Goal: Transaction & Acquisition: Purchase product/service

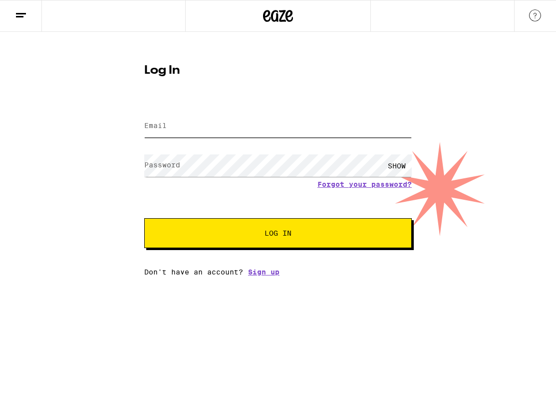
type input "dominic.grondin@eaze.com"
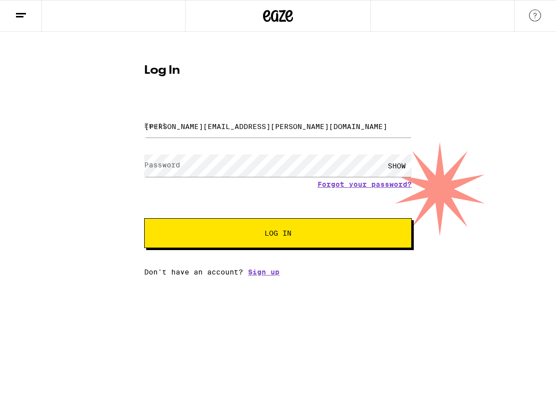
click at [252, 236] on span "Log In" at bounding box center [278, 233] width 187 height 7
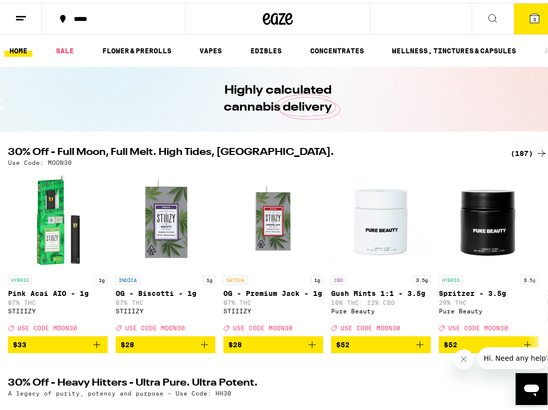
click at [530, 14] on icon at bounding box center [534, 15] width 9 height 9
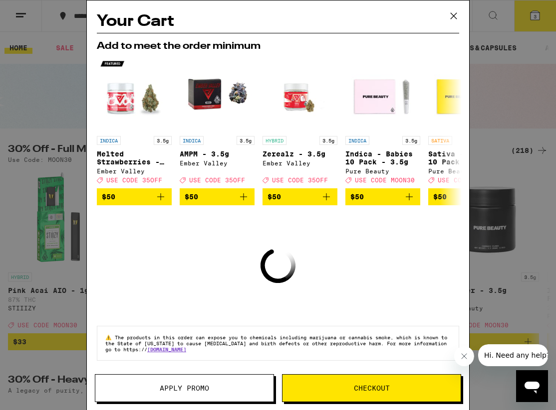
click at [454, 14] on icon at bounding box center [453, 15] width 15 height 15
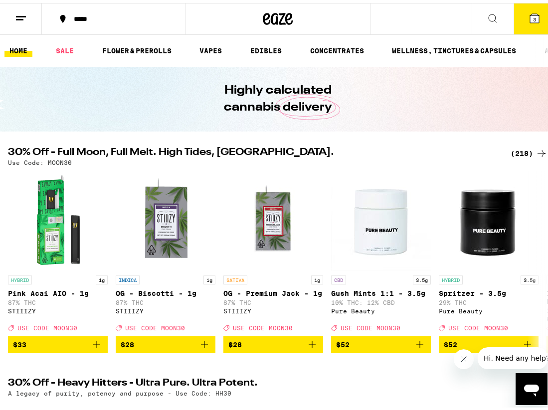
click at [531, 18] on icon at bounding box center [534, 15] width 9 height 9
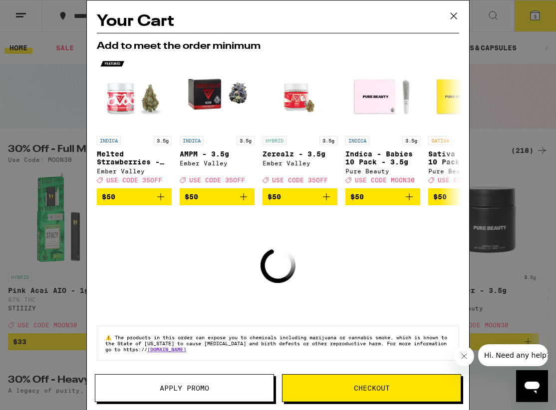
drag, startPoint x: 463, startPoint y: 358, endPoint x: 467, endPoint y: 348, distance: 10.9
click at [464, 358] on icon "Close message from company" at bounding box center [463, 357] width 8 height 8
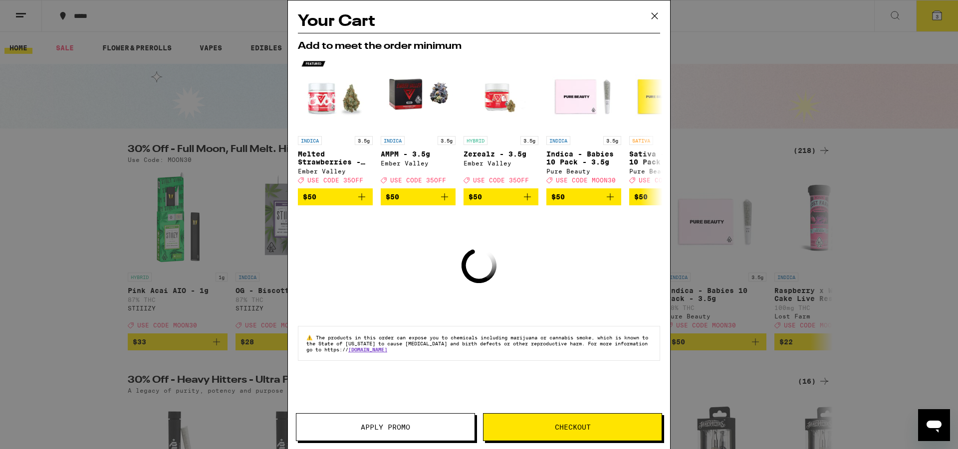
click at [555, 14] on icon at bounding box center [654, 15] width 15 height 15
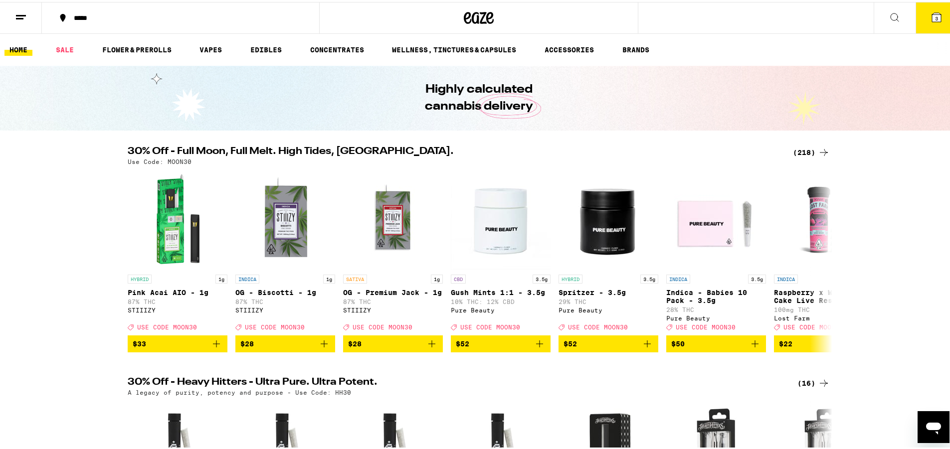
click at [27, 14] on button at bounding box center [21, 15] width 42 height 31
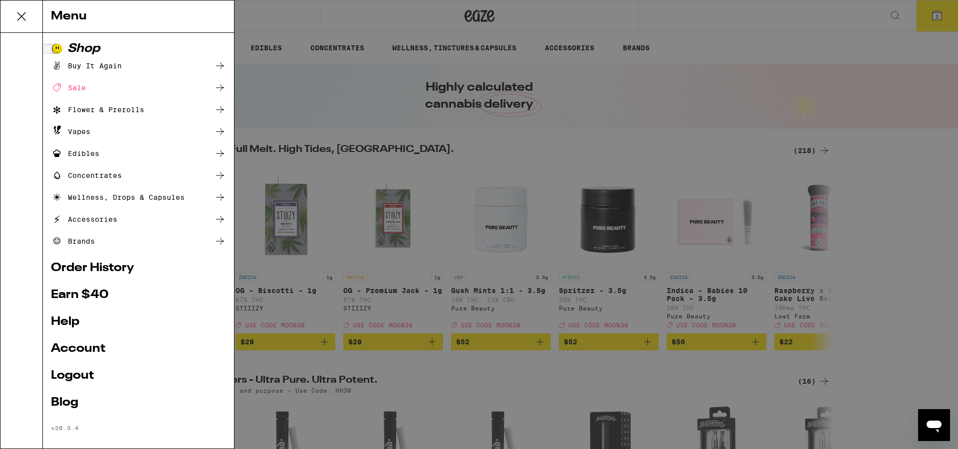
click at [88, 354] on link "Account" at bounding box center [138, 349] width 175 height 12
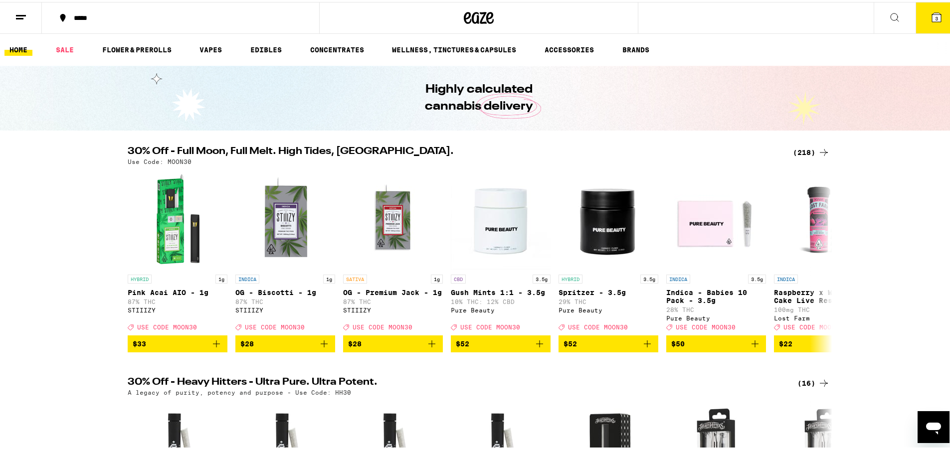
click at [555, 17] on icon at bounding box center [937, 15] width 12 height 12
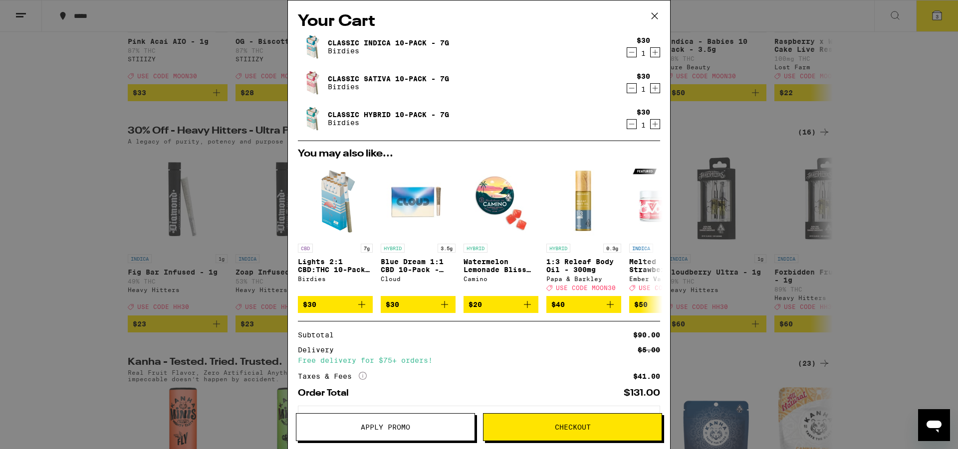
drag, startPoint x: 886, startPoint y: 274, endPoint x: 881, endPoint y: 272, distance: 5.4
click at [555, 274] on div "Your Cart Classic Indica 10-Pack - 7g Birdies $30 1 Classic Sativa 10-Pack - 7g…" at bounding box center [479, 224] width 958 height 449
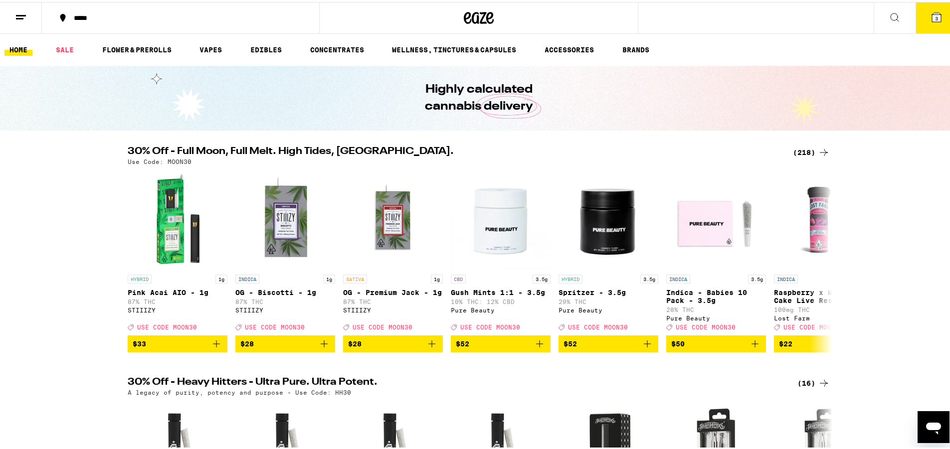
click at [555, 10] on icon at bounding box center [937, 15] width 12 height 12
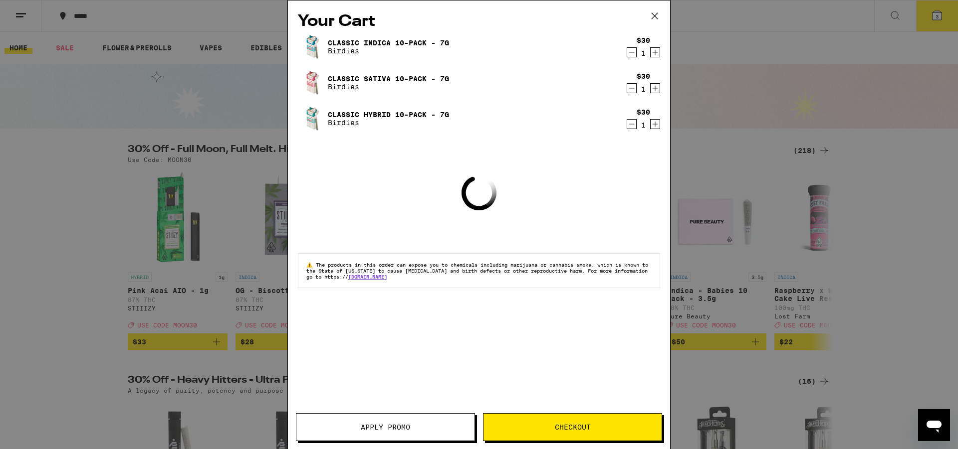
click at [366, 410] on button "Apply Promo" at bounding box center [385, 427] width 179 height 28
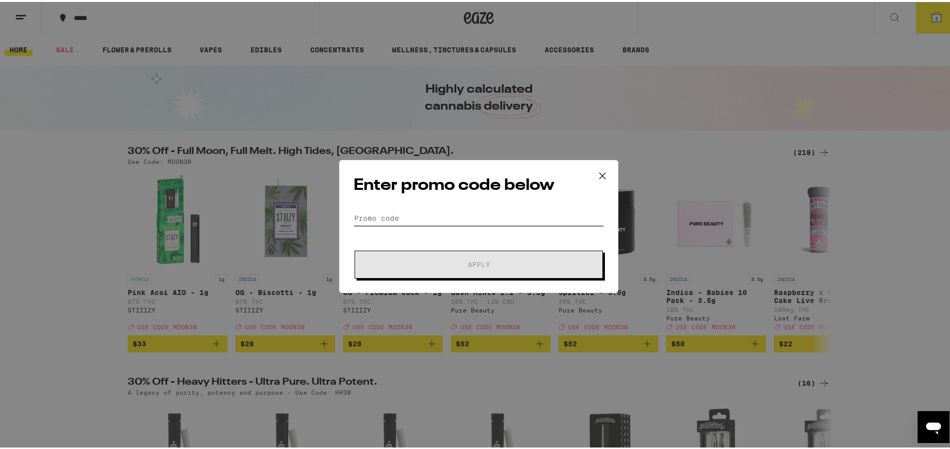
click at [409, 213] on input "Promo Code" at bounding box center [479, 216] width 250 height 15
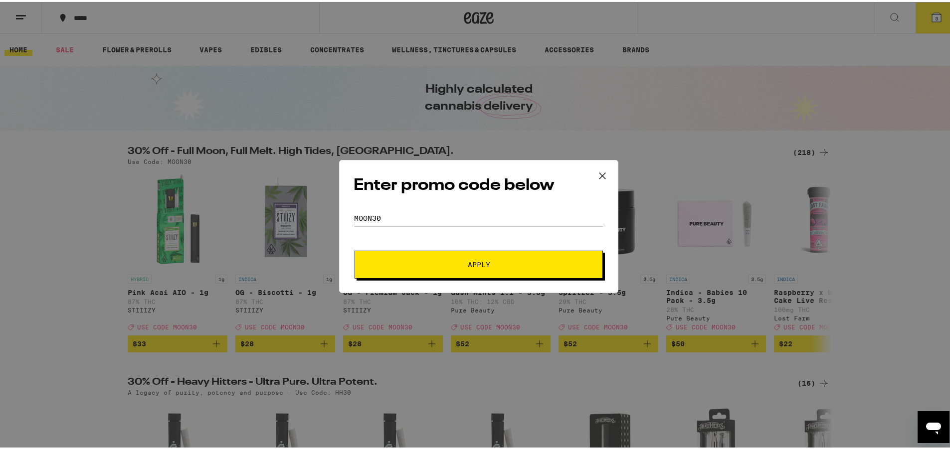
type input "moon30"
click at [355, 249] on button "Apply" at bounding box center [479, 263] width 248 height 28
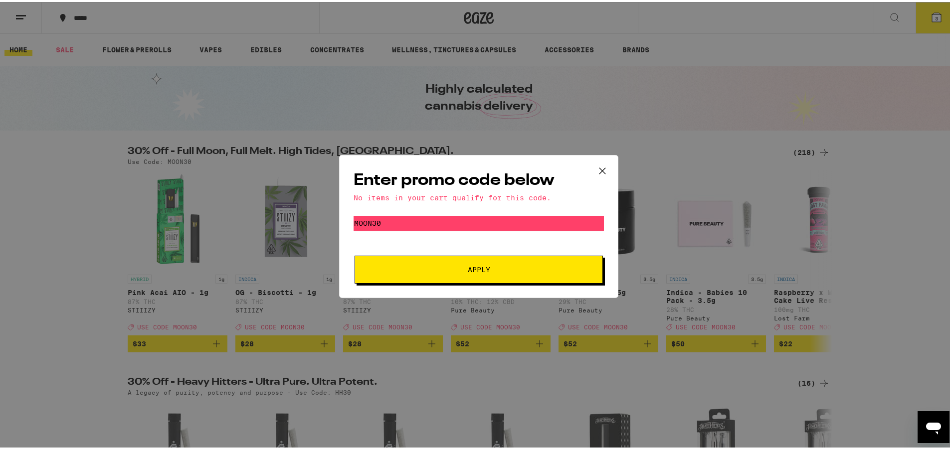
click at [555, 167] on icon at bounding box center [602, 169] width 15 height 15
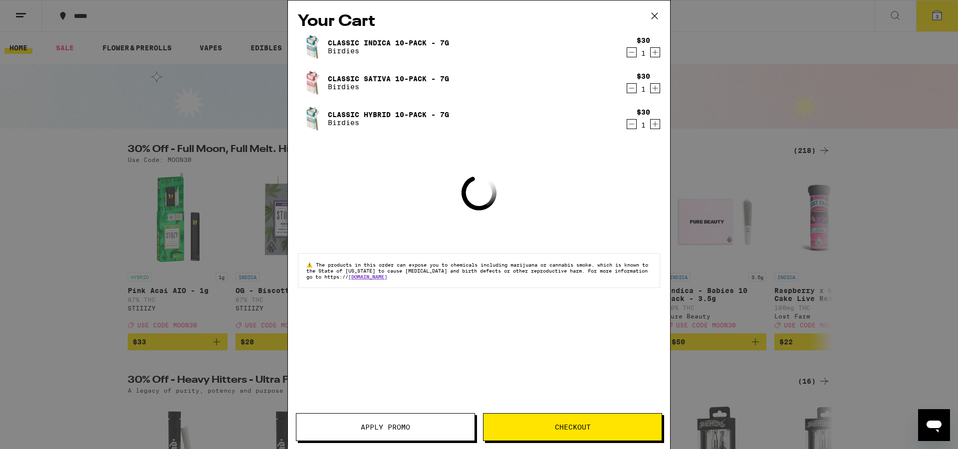
click at [555, 9] on div "Your Cart Classic Indica 10-Pack - 7g Birdies $30 1 Classic Sativa 10-Pack - 7g…" at bounding box center [479, 224] width 958 height 449
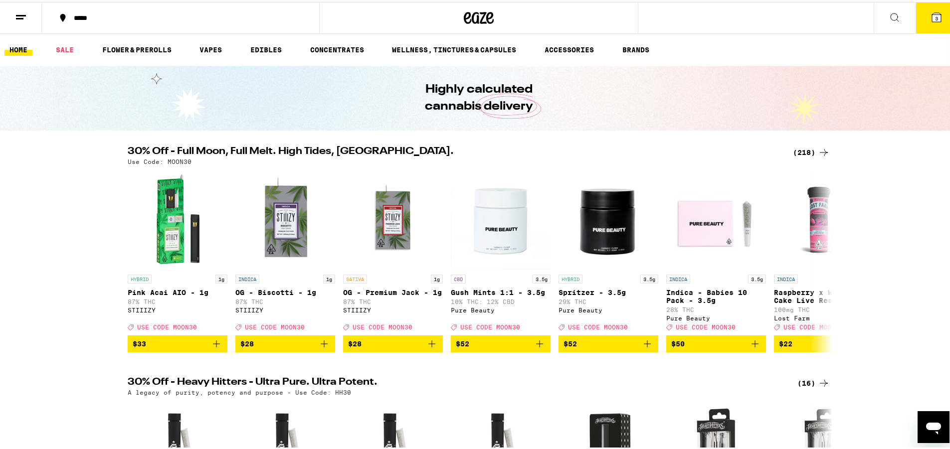
click at [555, 149] on icon at bounding box center [824, 151] width 12 height 12
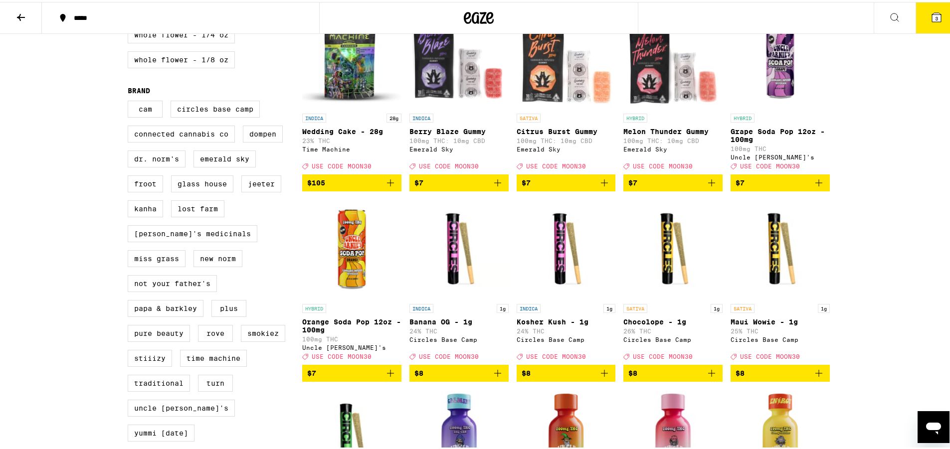
scroll to position [499, 0]
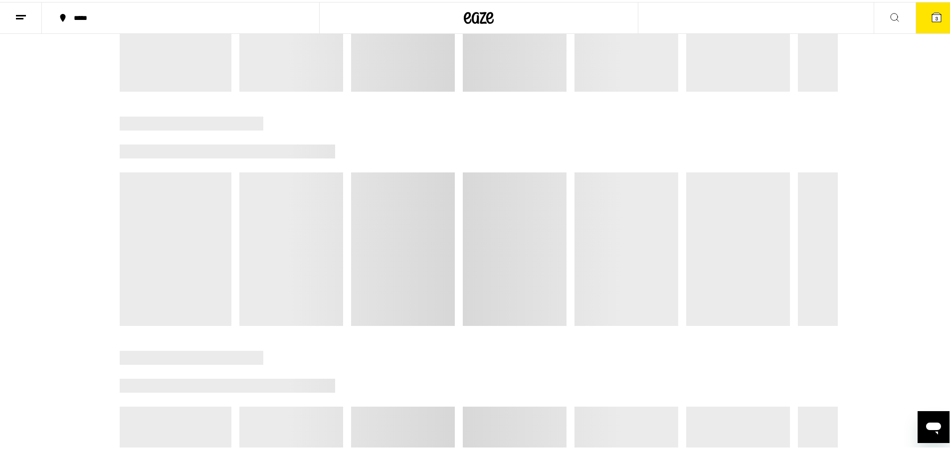
click at [555, 21] on button "3" at bounding box center [937, 15] width 42 height 31
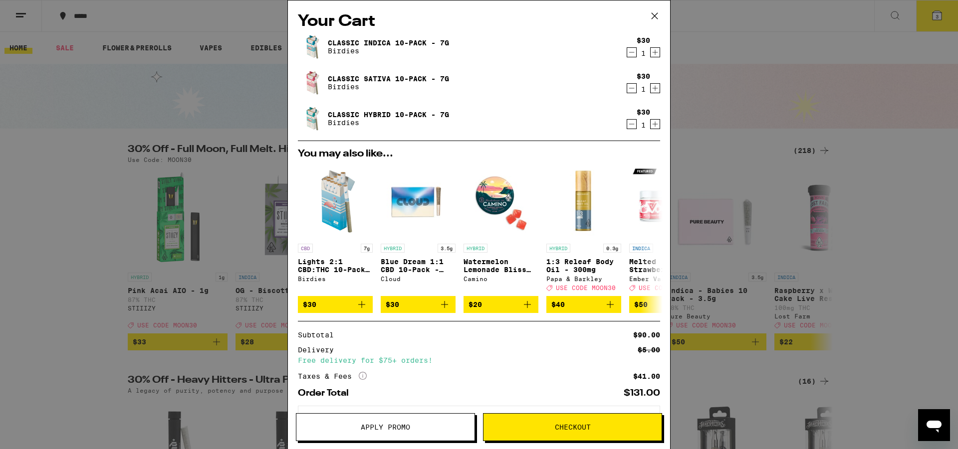
click at [554, 410] on button "Checkout" at bounding box center [572, 427] width 179 height 28
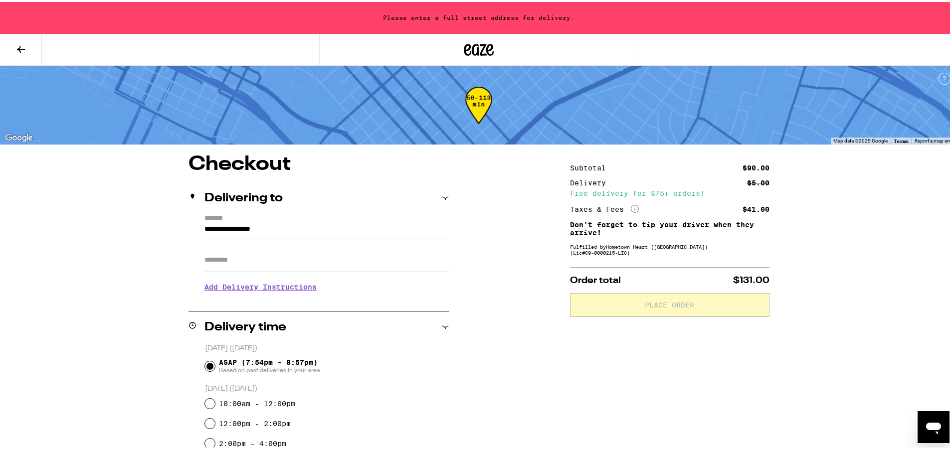
drag, startPoint x: 297, startPoint y: 231, endPoint x: 75, endPoint y: 212, distance: 222.8
click at [75, 211] on div "**********" at bounding box center [479, 375] width 958 height 750
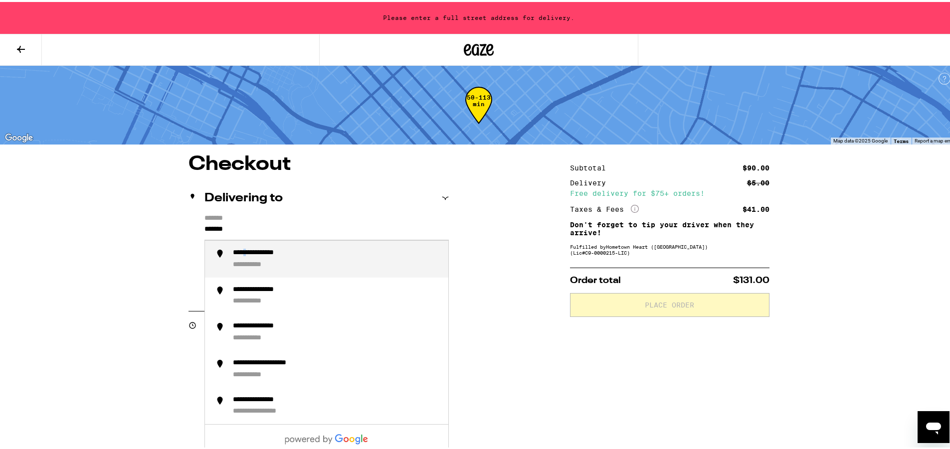
click at [249, 252] on div "**********" at bounding box center [269, 251] width 72 height 9
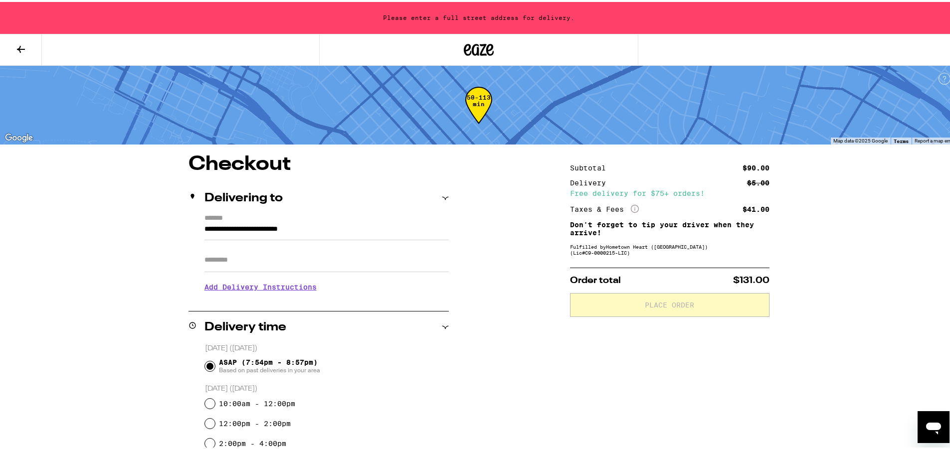
type input "**********"
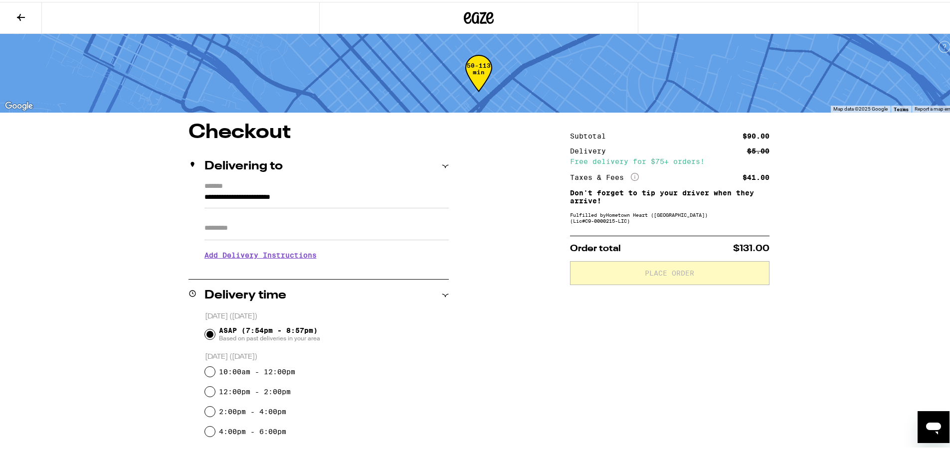
click at [226, 256] on h3 "Add Delivery Instructions" at bounding box center [326, 253] width 244 height 23
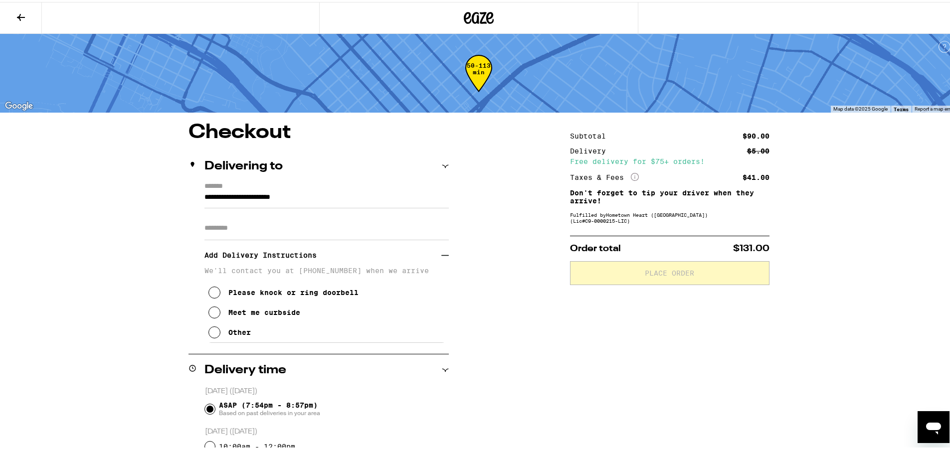
click at [209, 312] on icon at bounding box center [214, 311] width 12 height 12
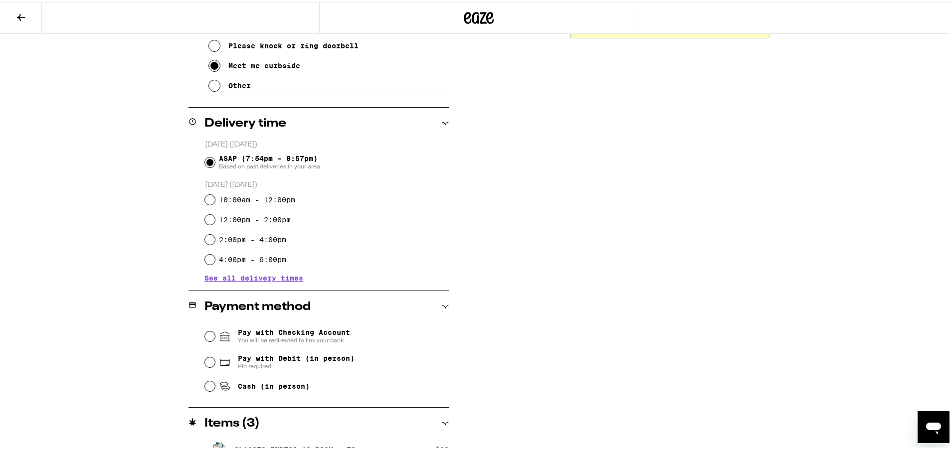
scroll to position [249, 0]
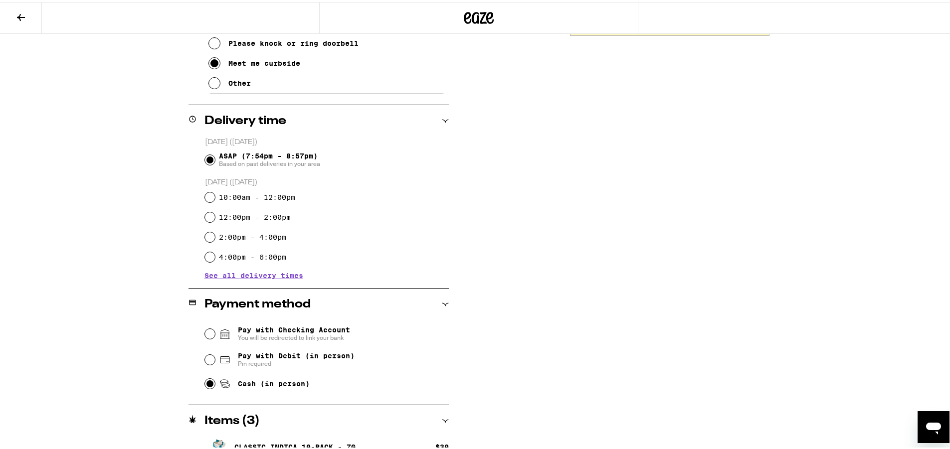
click at [205, 385] on input "Cash (in person)" at bounding box center [210, 382] width 10 height 10
radio input "true"
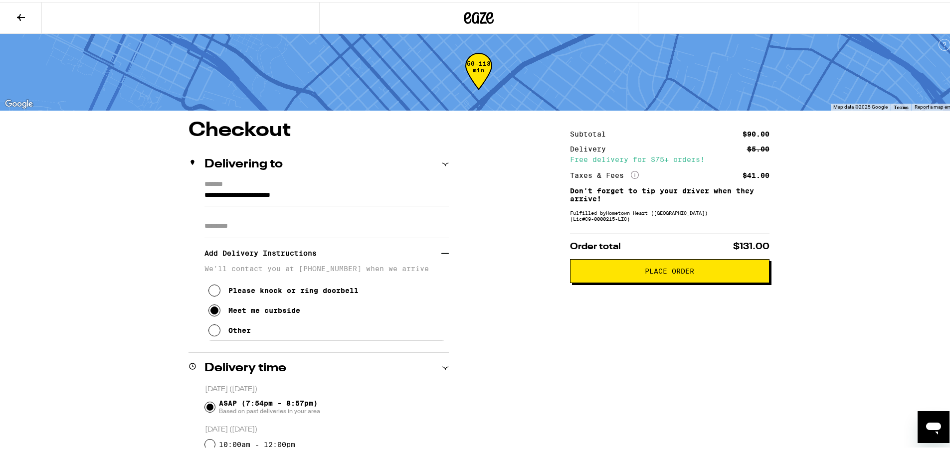
scroll to position [0, 0]
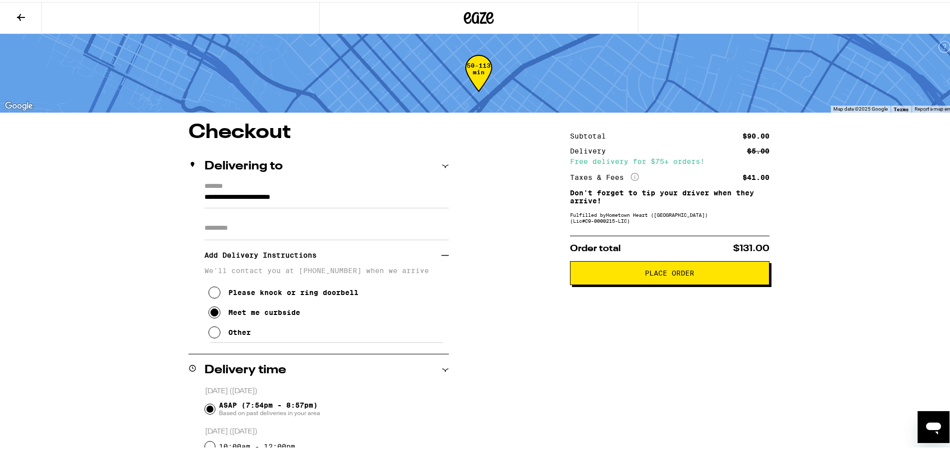
click at [555, 273] on span "Place Order" at bounding box center [669, 271] width 49 height 7
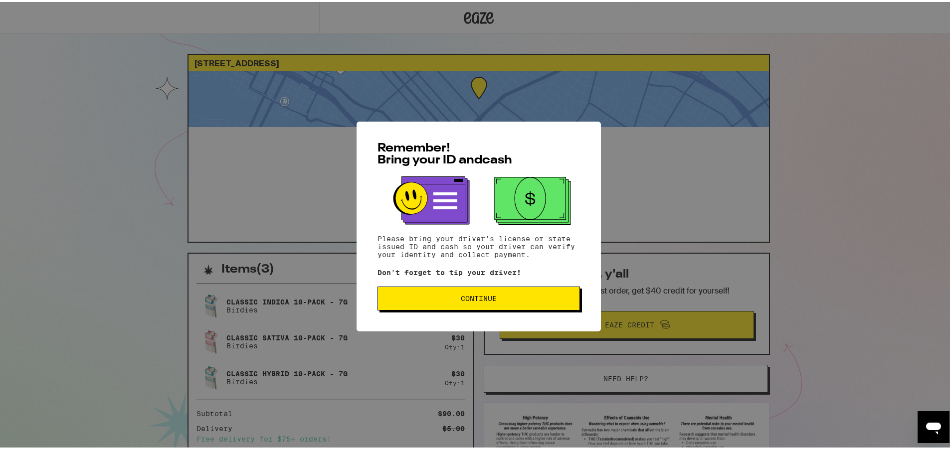
click at [473, 300] on span "Continue" at bounding box center [479, 296] width 36 height 7
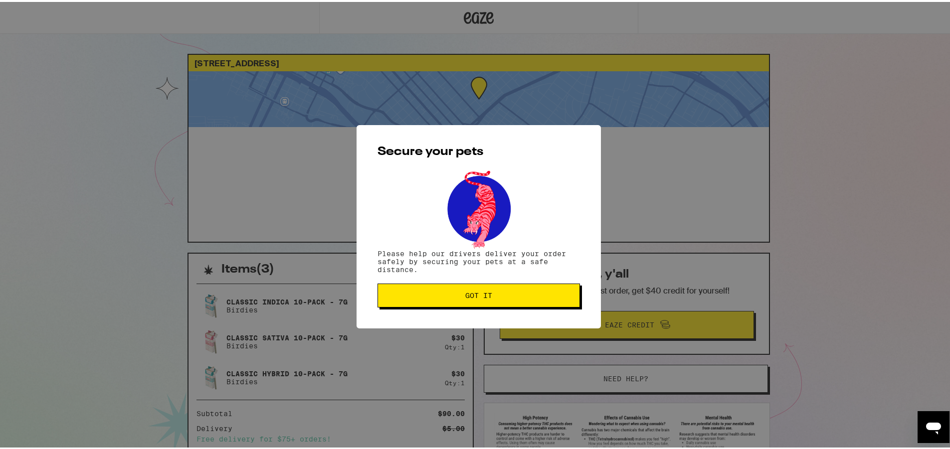
click at [418, 303] on button "Got it" at bounding box center [479, 294] width 202 height 24
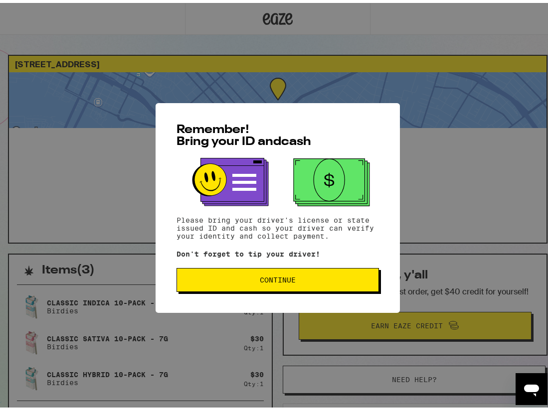
click at [241, 286] on button "Continue" at bounding box center [278, 277] width 202 height 24
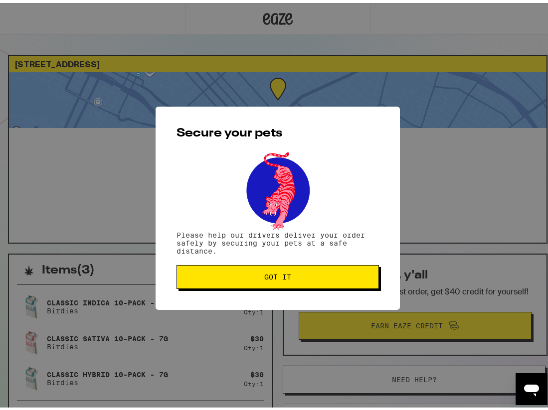
click at [242, 284] on button "Got it" at bounding box center [278, 274] width 202 height 24
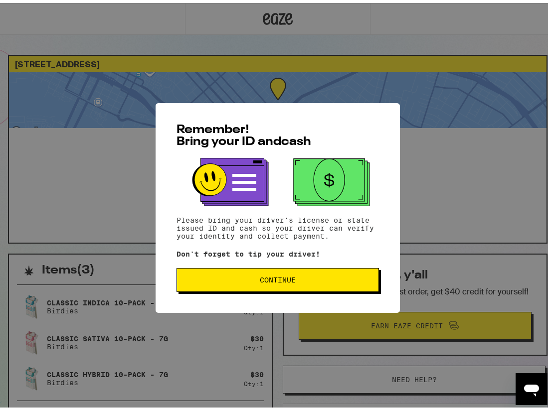
click at [260, 281] on span "Continue" at bounding box center [278, 277] width 36 height 7
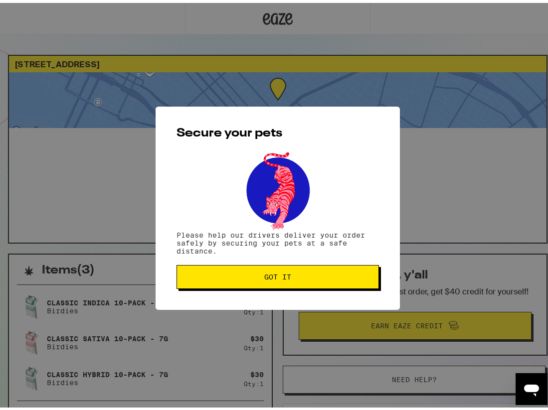
click at [262, 281] on button "Got it" at bounding box center [278, 274] width 202 height 24
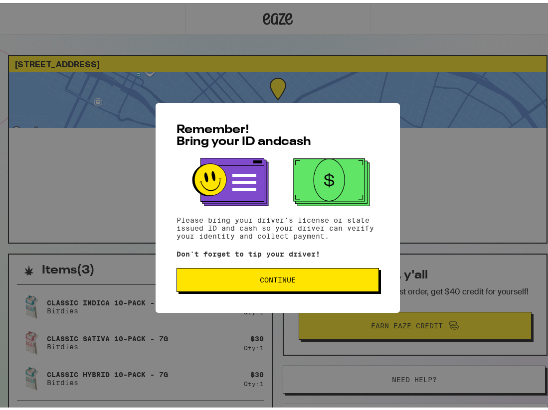
click at [201, 276] on span "Continue" at bounding box center [278, 277] width 186 height 7
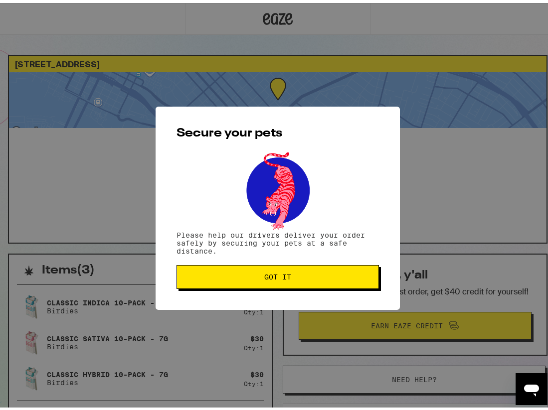
click at [201, 274] on span "Got it" at bounding box center [278, 274] width 186 height 7
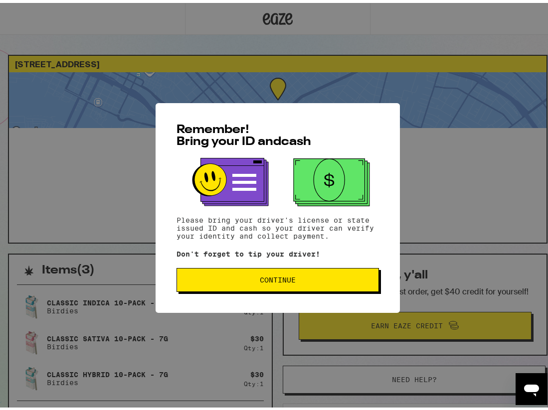
click at [279, 278] on span "Continue" at bounding box center [278, 277] width 36 height 7
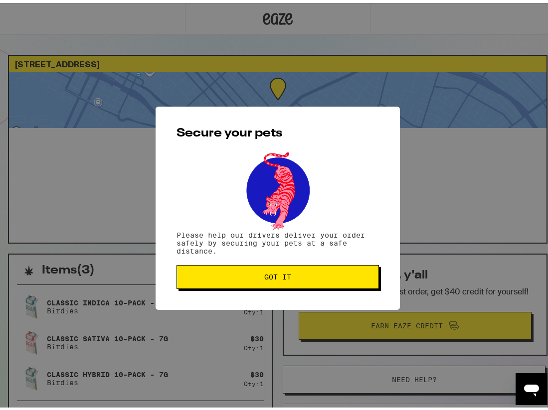
click at [279, 277] on span "Got it" at bounding box center [277, 274] width 27 height 7
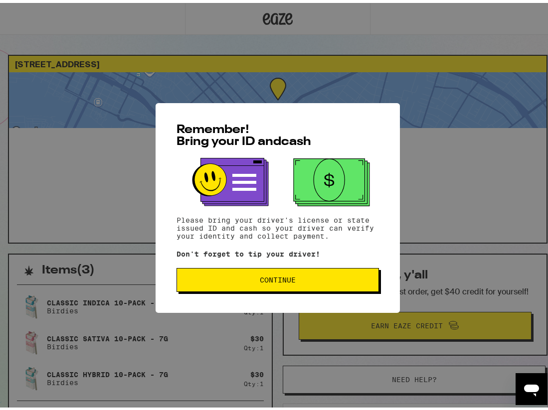
click at [234, 289] on button "Continue" at bounding box center [278, 277] width 202 height 24
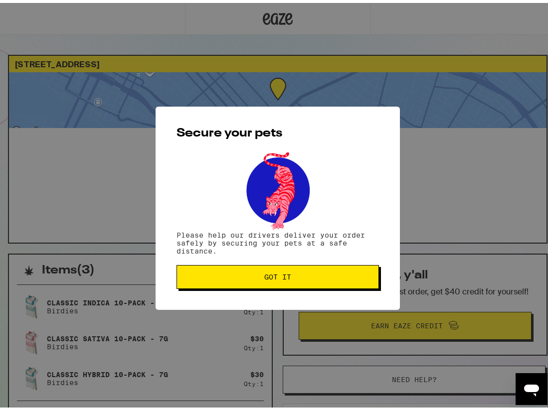
click at [238, 286] on button "Got it" at bounding box center [278, 274] width 202 height 24
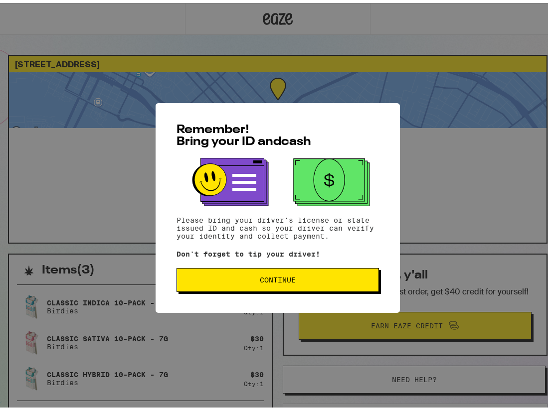
click at [274, 287] on button "Continue" at bounding box center [278, 277] width 202 height 24
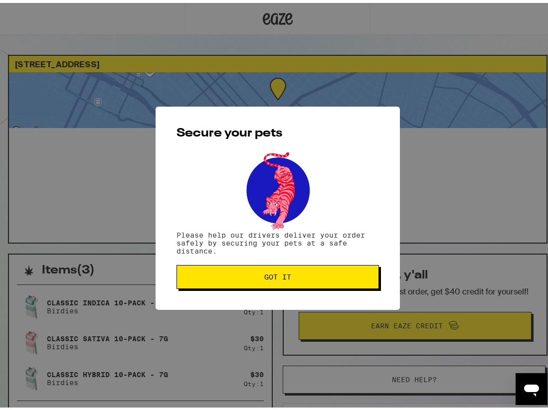
click at [273, 286] on button "Got it" at bounding box center [278, 274] width 202 height 24
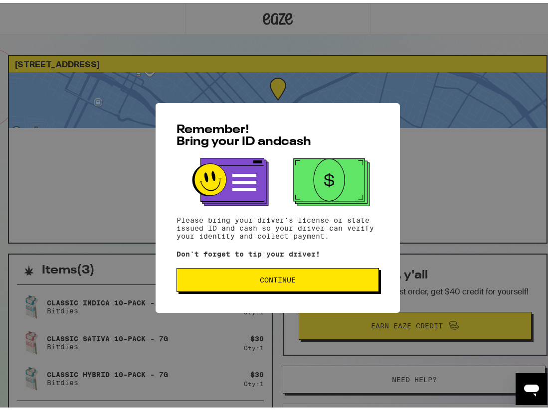
click at [249, 276] on span "Continue" at bounding box center [278, 277] width 186 height 7
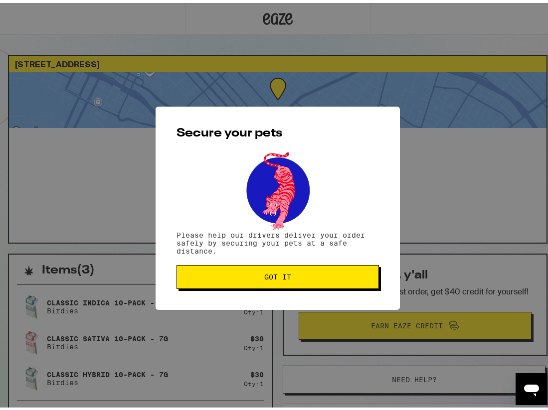
click at [253, 282] on button "Got it" at bounding box center [278, 274] width 202 height 24
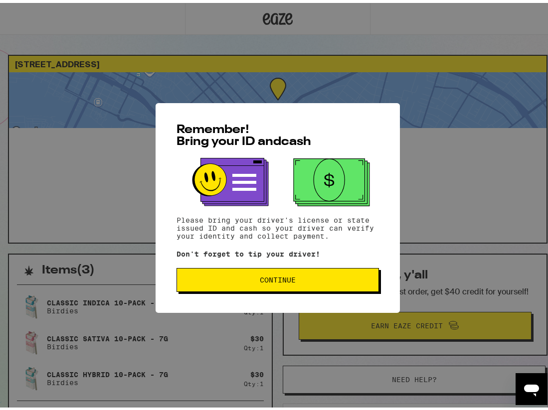
click at [302, 282] on button "Continue" at bounding box center [278, 277] width 202 height 24
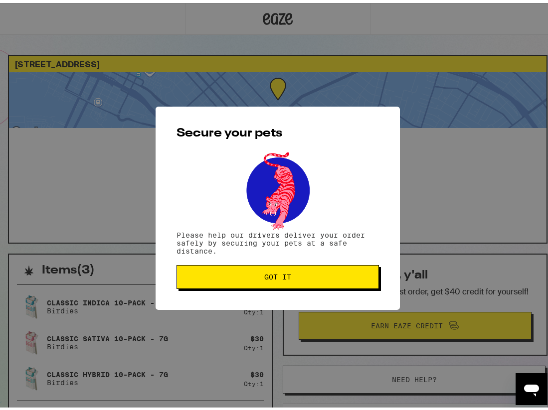
click at [304, 281] on button "Got it" at bounding box center [278, 274] width 202 height 24
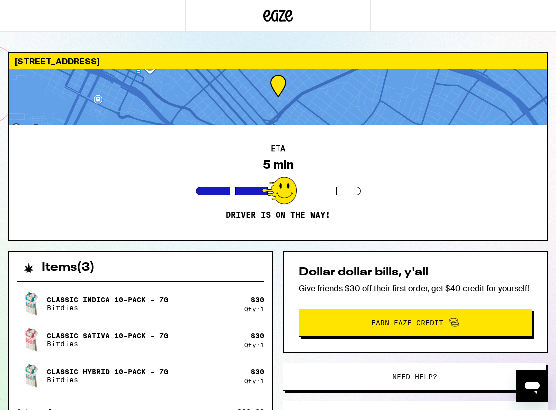
drag, startPoint x: 125, startPoint y: 174, endPoint x: 124, endPoint y: 181, distance: 7.5
click at [125, 179] on div "ETA 5 min Driver is on the way!" at bounding box center [278, 182] width 538 height 115
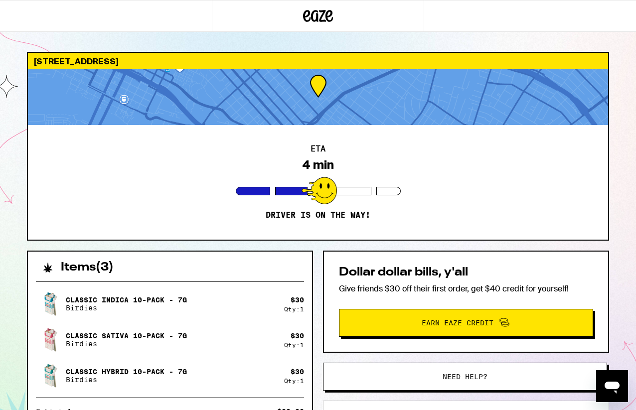
drag, startPoint x: 521, startPoint y: 206, endPoint x: 512, endPoint y: 158, distance: 49.8
click at [512, 158] on div "ETA 4 min Driver is on the way!" at bounding box center [318, 182] width 581 height 115
click at [513, 169] on div "ETA 4 min Driver is on the way!" at bounding box center [318, 182] width 581 height 115
drag, startPoint x: 267, startPoint y: 350, endPoint x: 217, endPoint y: 351, distance: 49.4
click at [257, 379] on div "Classic Indica 10-Pack - 7g Birdies $ 30 Qty: 1 Classic Sativa 10-Pack - 7g Bir…" at bounding box center [170, 340] width 268 height 100
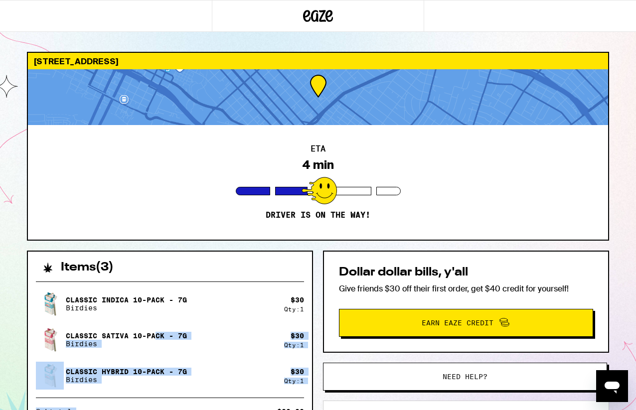
drag, startPoint x: 158, startPoint y: 335, endPoint x: 180, endPoint y: 374, distance: 44.7
click at [189, 410] on html "[STREET_ADDRESS] ETA 4 min Driver is on the way! Items ( 3 ) Classic Indica 10-…" at bounding box center [318, 272] width 636 height 544
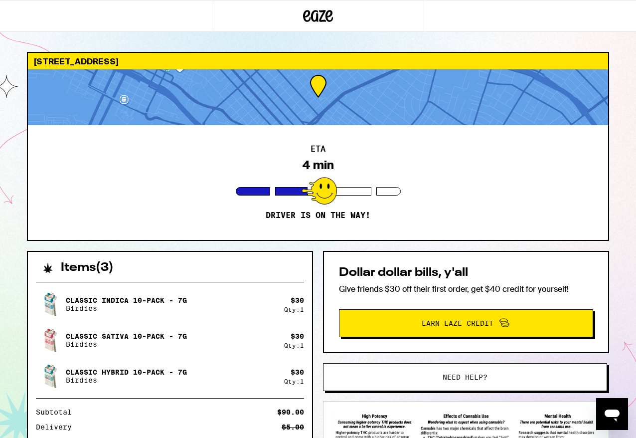
click at [501, 29] on div at bounding box center [318, 16] width 636 height 32
drag, startPoint x: 198, startPoint y: 21, endPoint x: 182, endPoint y: 121, distance: 100.5
click at [181, 120] on div "[STREET_ADDRESS] ETA 4 min Driver is on the way! Items ( 3 ) Classic Indica 10-…" at bounding box center [318, 272] width 636 height 544
click at [68, 35] on div "[STREET_ADDRESS] ETA 4 min Driver is on the way! Items ( 3 ) Classic Indica 10-…" at bounding box center [318, 272] width 636 height 544
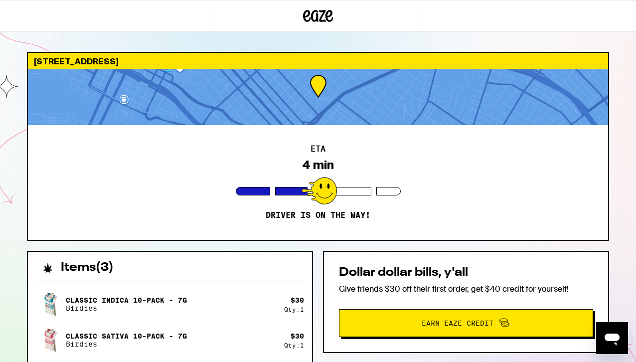
click at [548, 192] on div "ETA 4 min Driver is on the way!" at bounding box center [318, 182] width 581 height 115
drag, startPoint x: 618, startPoint y: 199, endPoint x: 615, endPoint y: 166, distance: 33.5
click at [548, 170] on div "[STREET_ADDRESS] ETA 4 min Driver is on the way! Items ( 3 ) Classic Indica 10-…" at bounding box center [318, 272] width 636 height 544
